Goal: Information Seeking & Learning: Learn about a topic

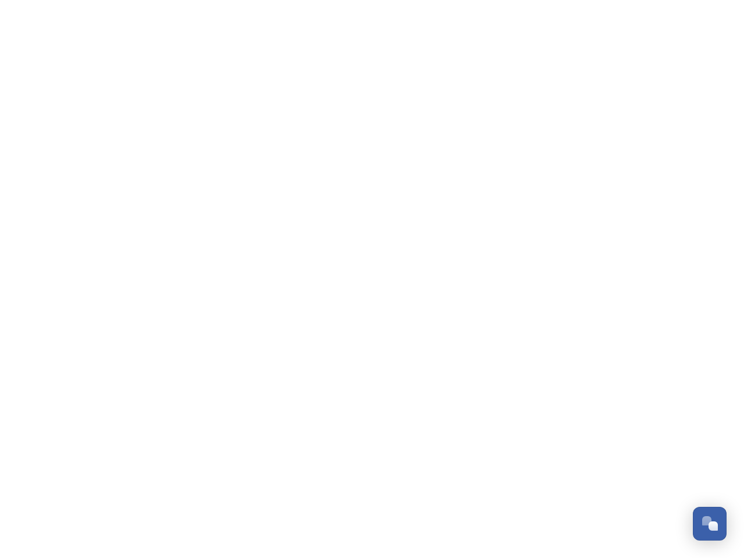
click at [709, 524] on div "Open Chat" at bounding box center [712, 525] width 9 height 9
click at [714, 394] on div "👋 Hi there - Have any questions for us? We’re here to help! Just drop us a mess…" at bounding box center [621, 332] width 209 height 290
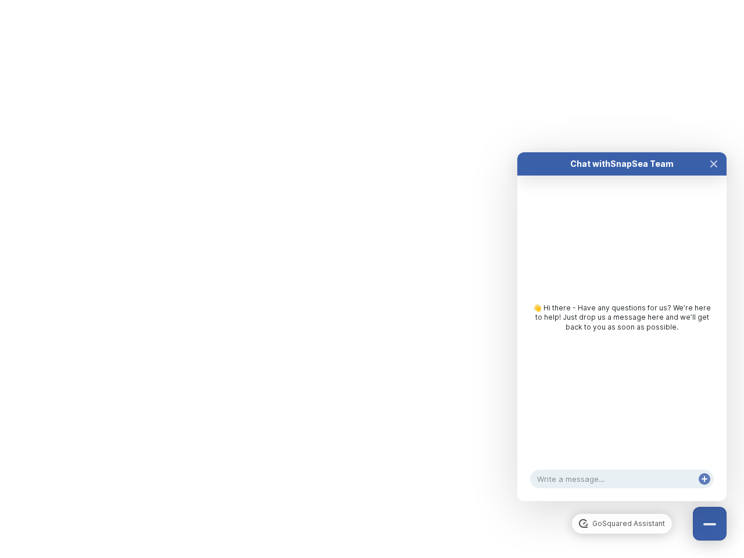
click at [622, 0] on html "/p/collection/tempest/tourism-academy-2025 Dismiss GoSquared Assistant Chat wit…" at bounding box center [372, 0] width 744 height 0
click at [622, 338] on div "👋 Hi there - Have any questions for us? We’re here to help! Just drop us a mess…" at bounding box center [621, 320] width 209 height 290
click at [714, 175] on div "👋 Hi there - Have any questions for us? We’re here to help! Just drop us a mess…" at bounding box center [621, 320] width 209 height 290
click at [704, 490] on div "Chat with SnapSea Team GoSquared Assistant 👋 Hi there - Have any questions for …" at bounding box center [621, 326] width 209 height 349
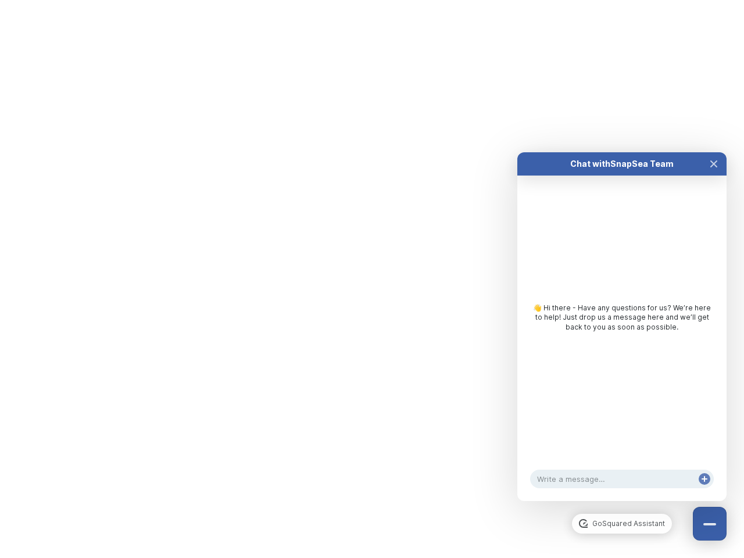
click at [372, 0] on html "/p/collection/tempest/tourism-academy-2025 Dismiss GoSquared Assistant Chat wit…" at bounding box center [372, 0] width 744 height 0
click at [363, 0] on html "/p/collection/tempest/tourism-academy-2025 Dismiss GoSquared Assistant Chat wit…" at bounding box center [372, 0] width 744 height 0
